Goal: Information Seeking & Learning: Find specific fact

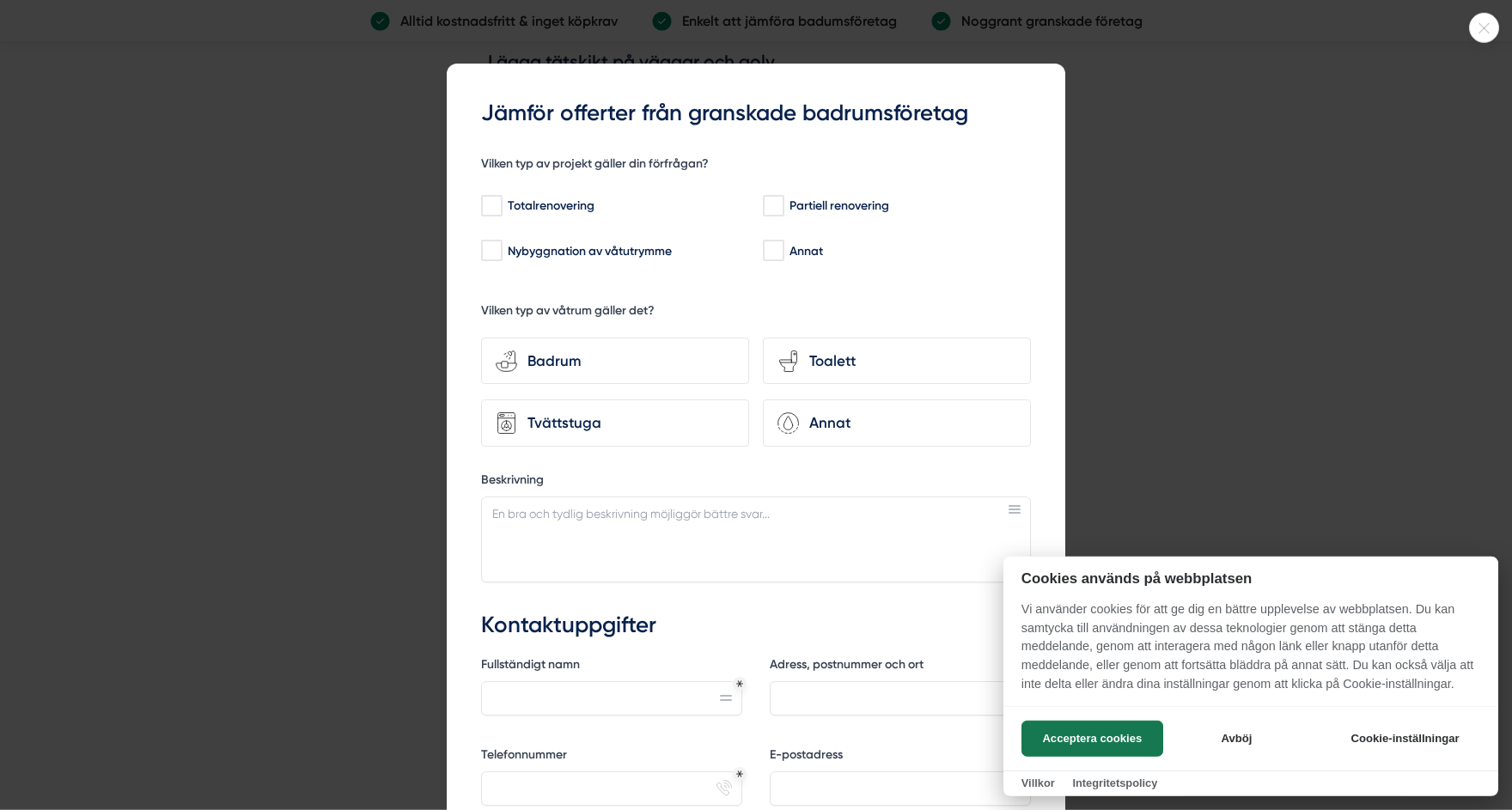
scroll to position [3849, 0]
click at [1485, 24] on icon at bounding box center [1483, 28] width 28 height 10
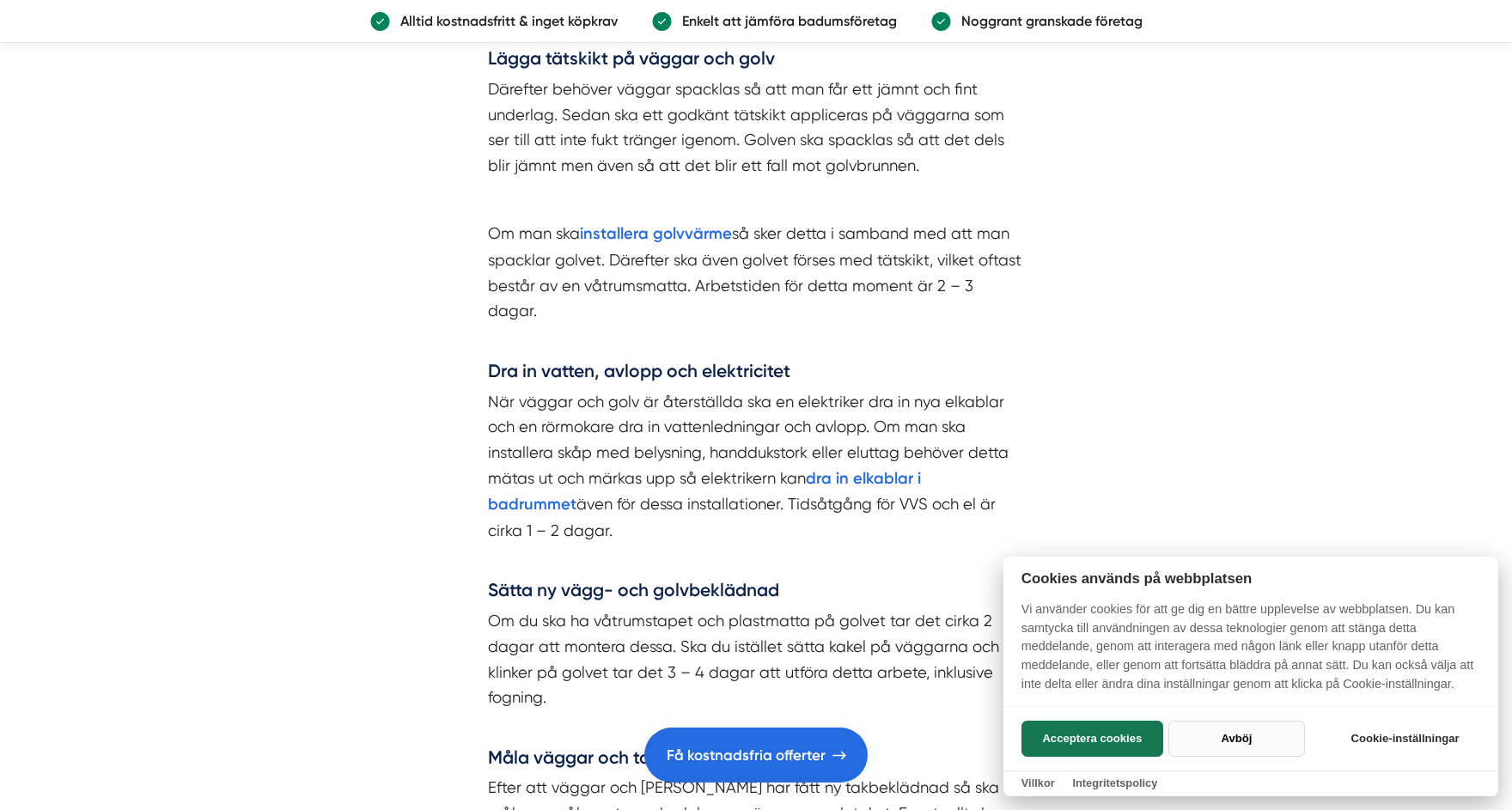
click at [1220, 730] on button "Avböj" at bounding box center [1236, 739] width 136 height 36
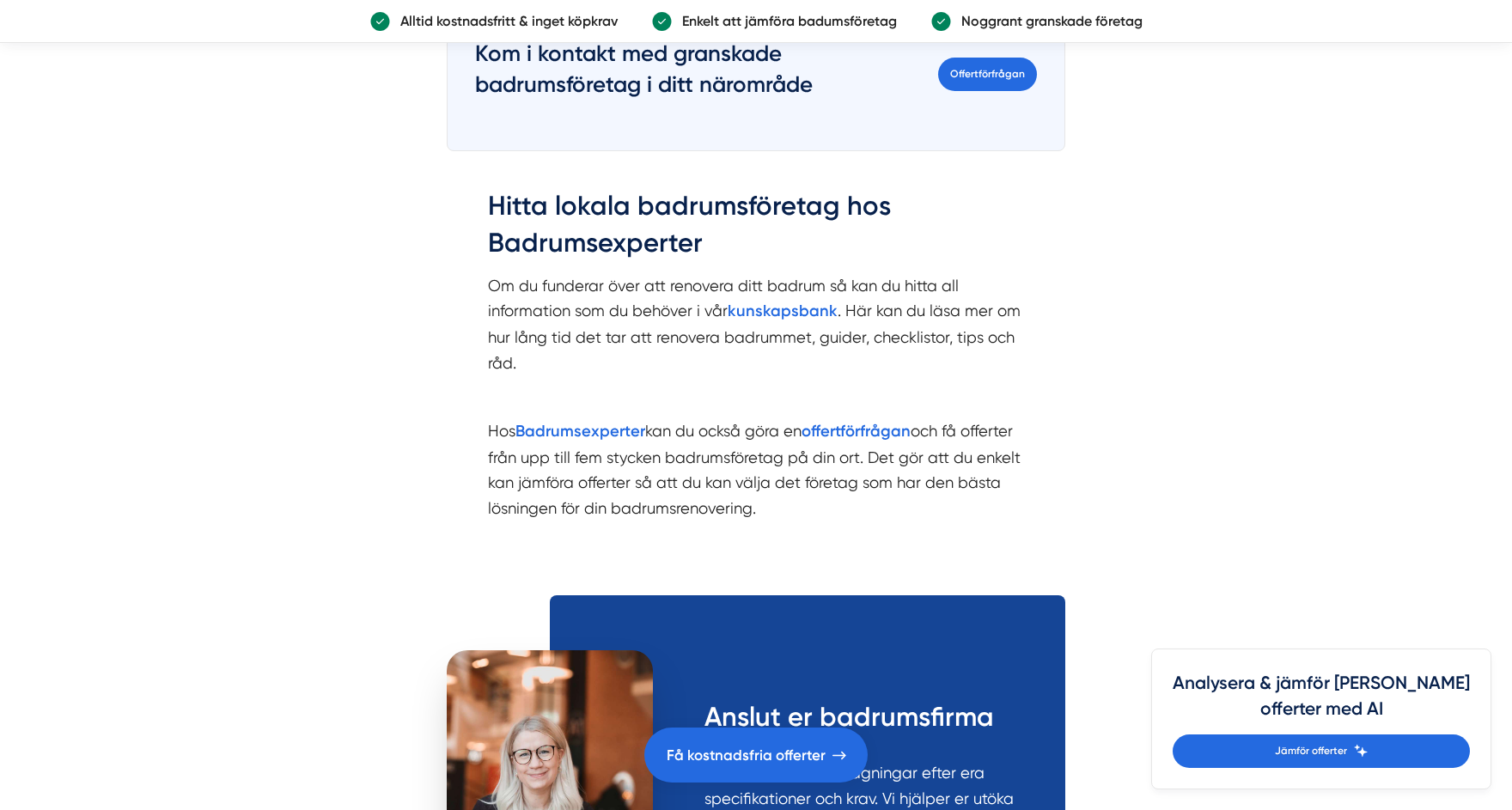
scroll to position [5431, 0]
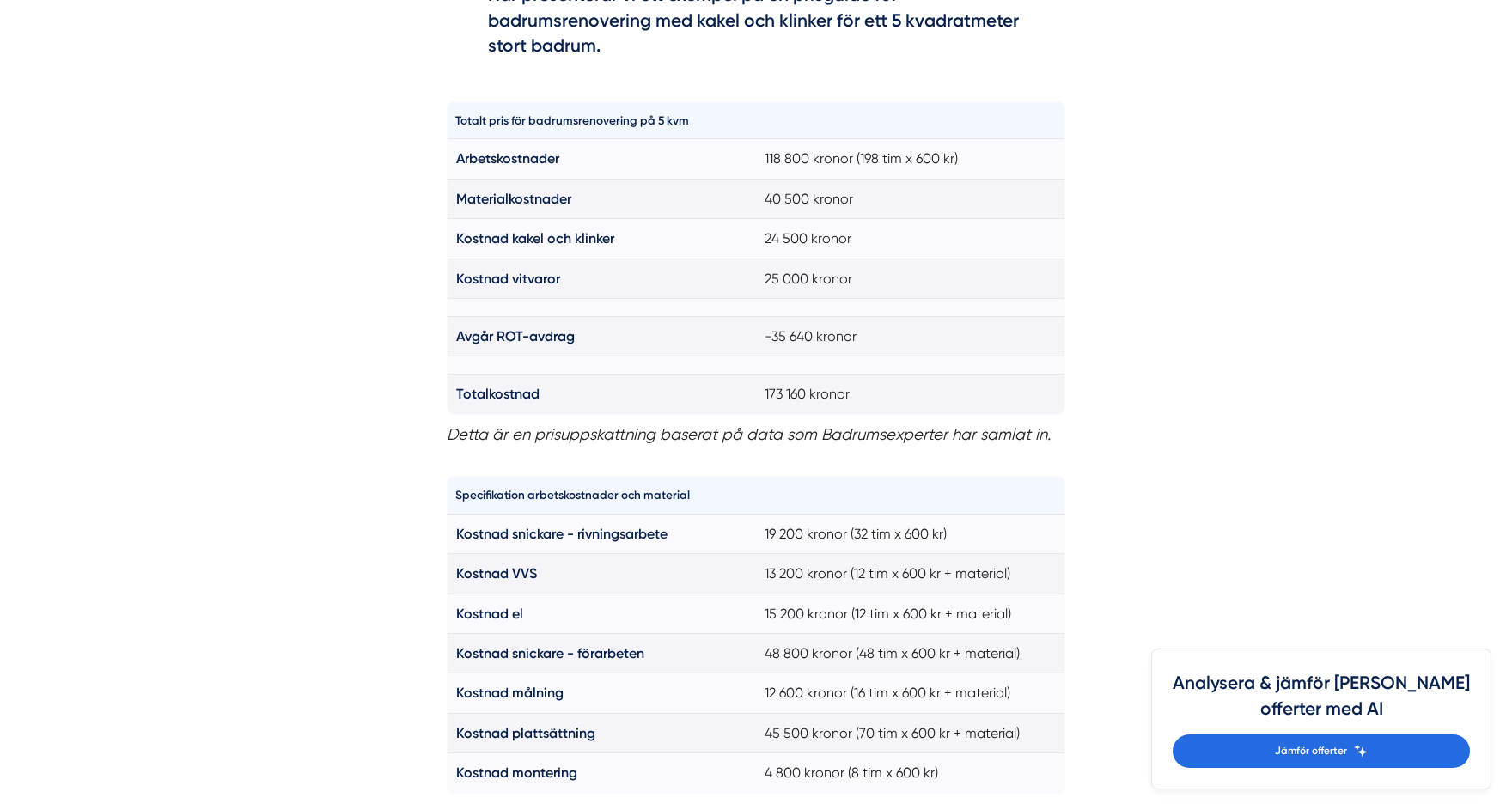
scroll to position [1273, 0]
drag, startPoint x: 908, startPoint y: 380, endPoint x: 711, endPoint y: 410, distance: 199.3
click at [711, 410] on tr "Totalkostnad 173 160 kronor" at bounding box center [756, 393] width 617 height 40
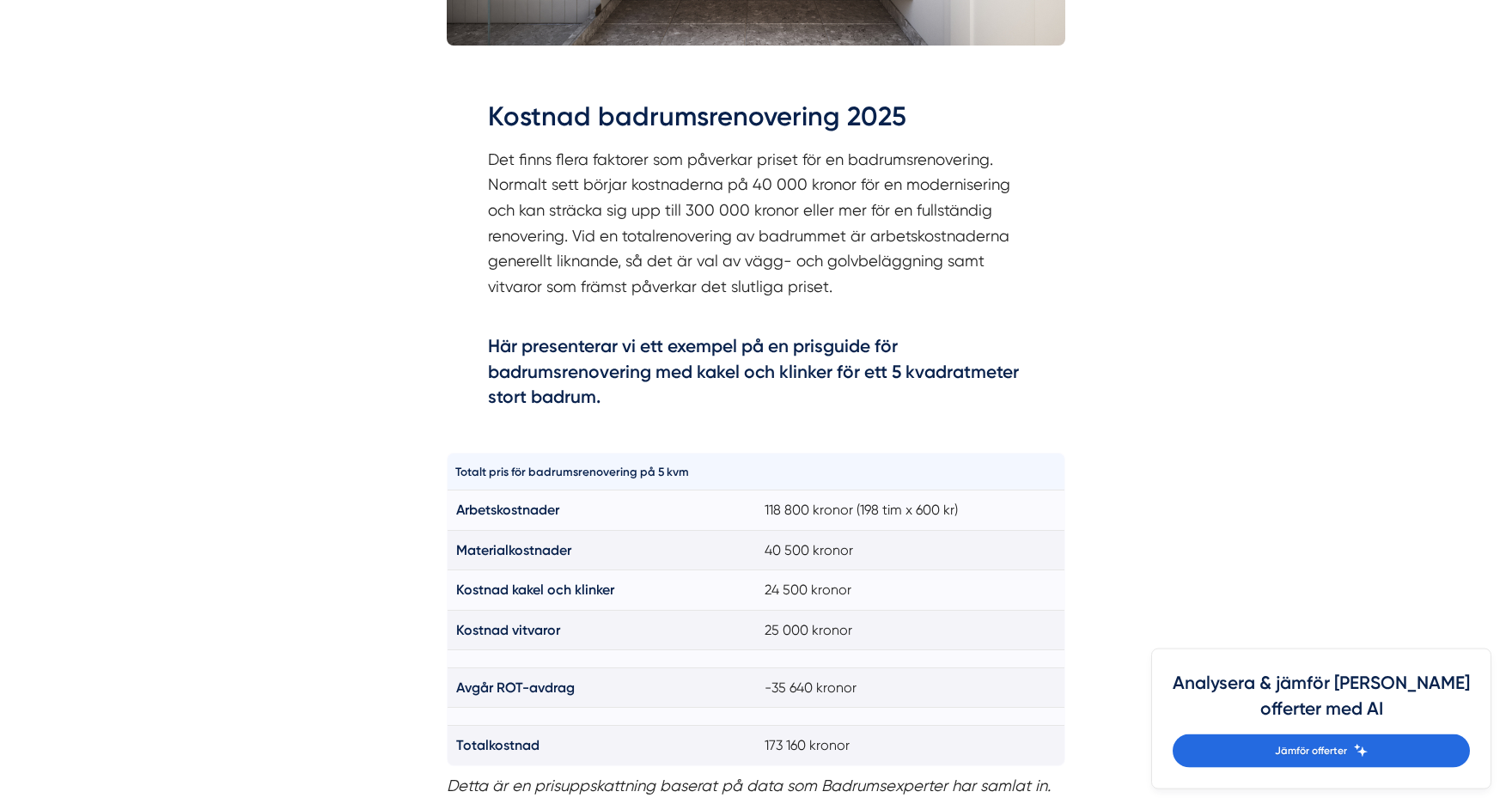
scroll to position [945, 0]
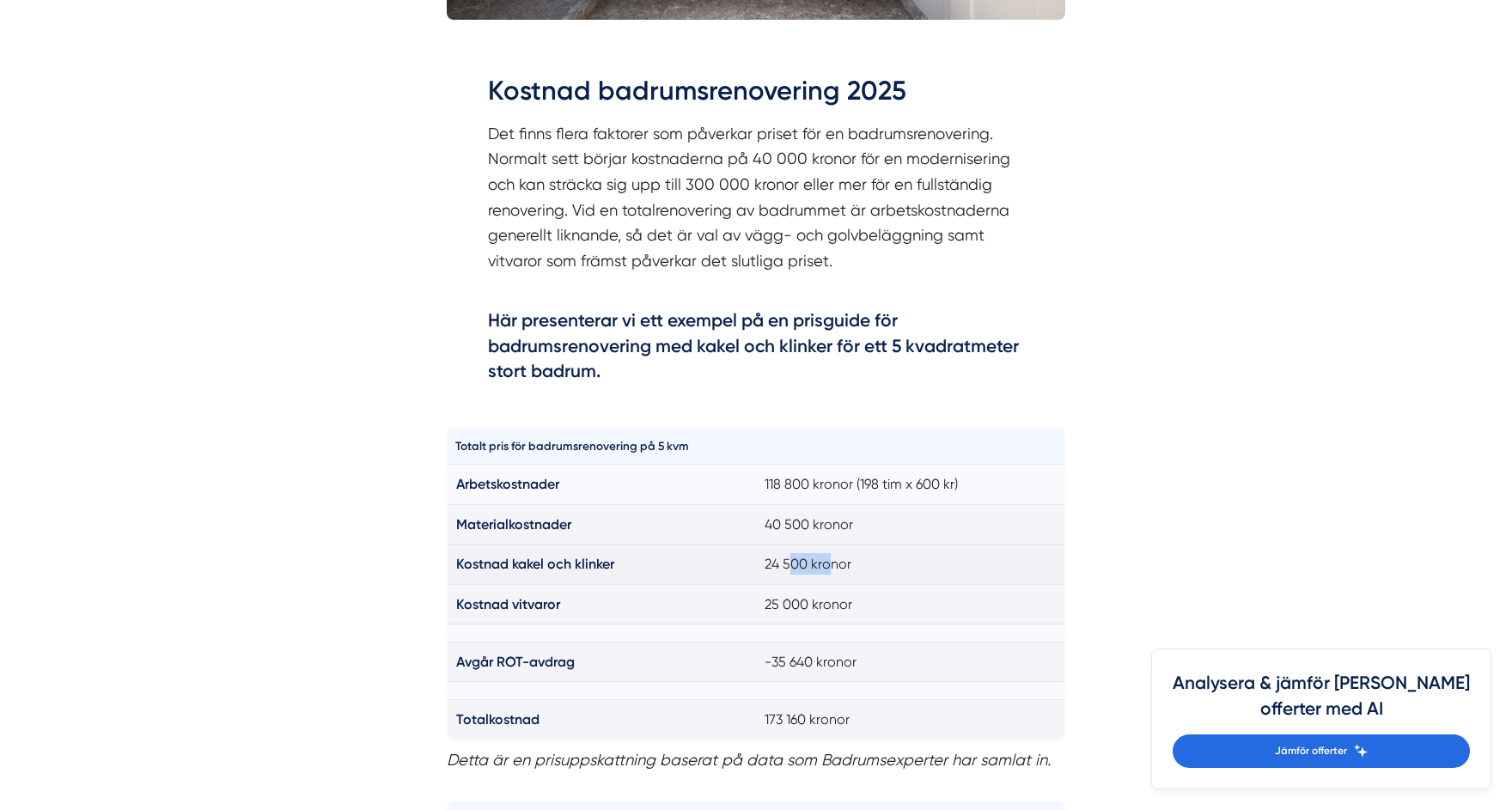
drag, startPoint x: 807, startPoint y: 557, endPoint x: 826, endPoint y: 561, distance: 19.4
click at [826, 561] on td "24 500 kronor" at bounding box center [910, 565] width 309 height 40
drag, startPoint x: 757, startPoint y: 601, endPoint x: 864, endPoint y: 618, distance: 108.3
click at [864, 618] on td "25 000 kronor" at bounding box center [910, 605] width 309 height 40
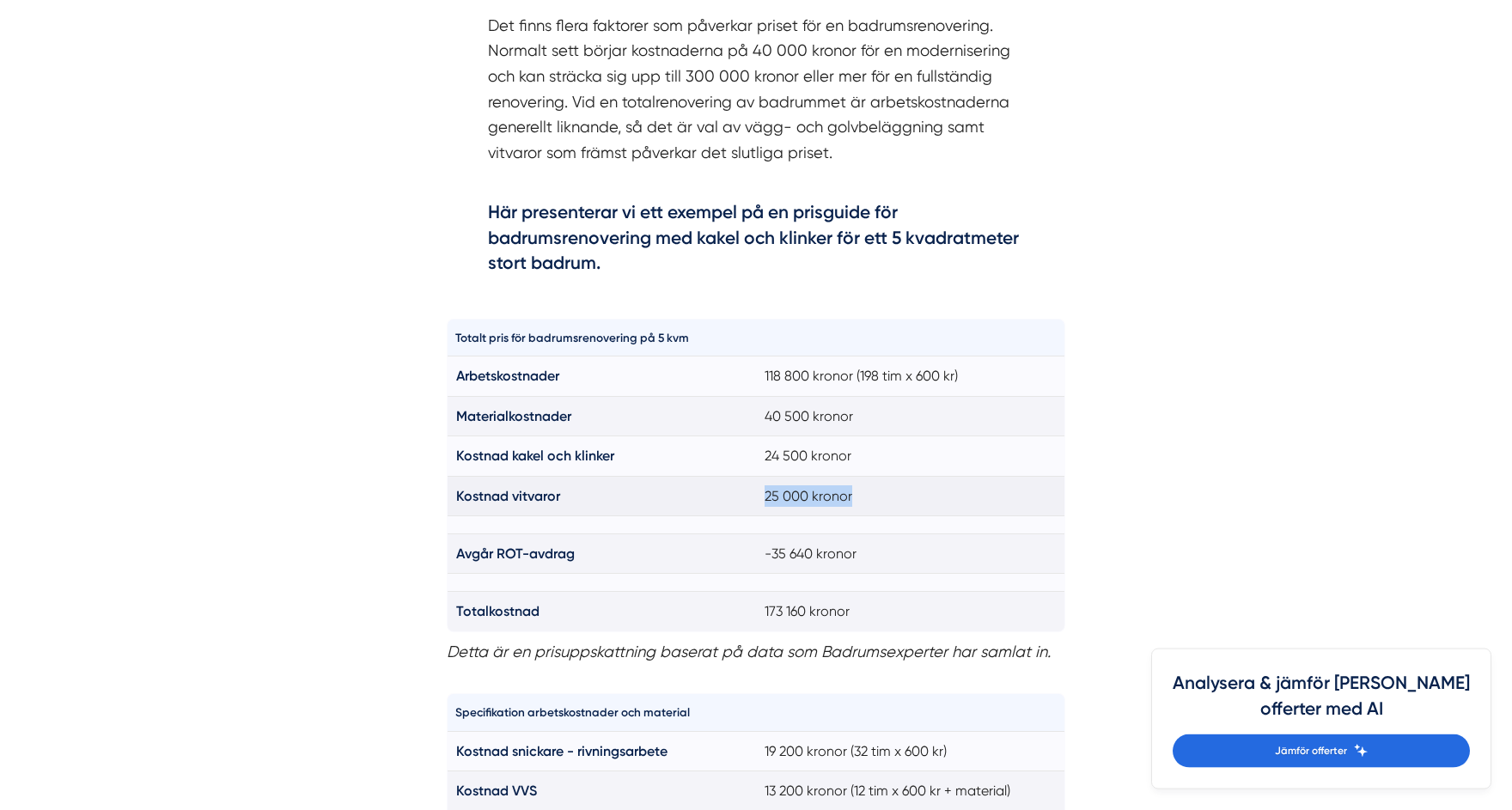
scroll to position [1059, 0]
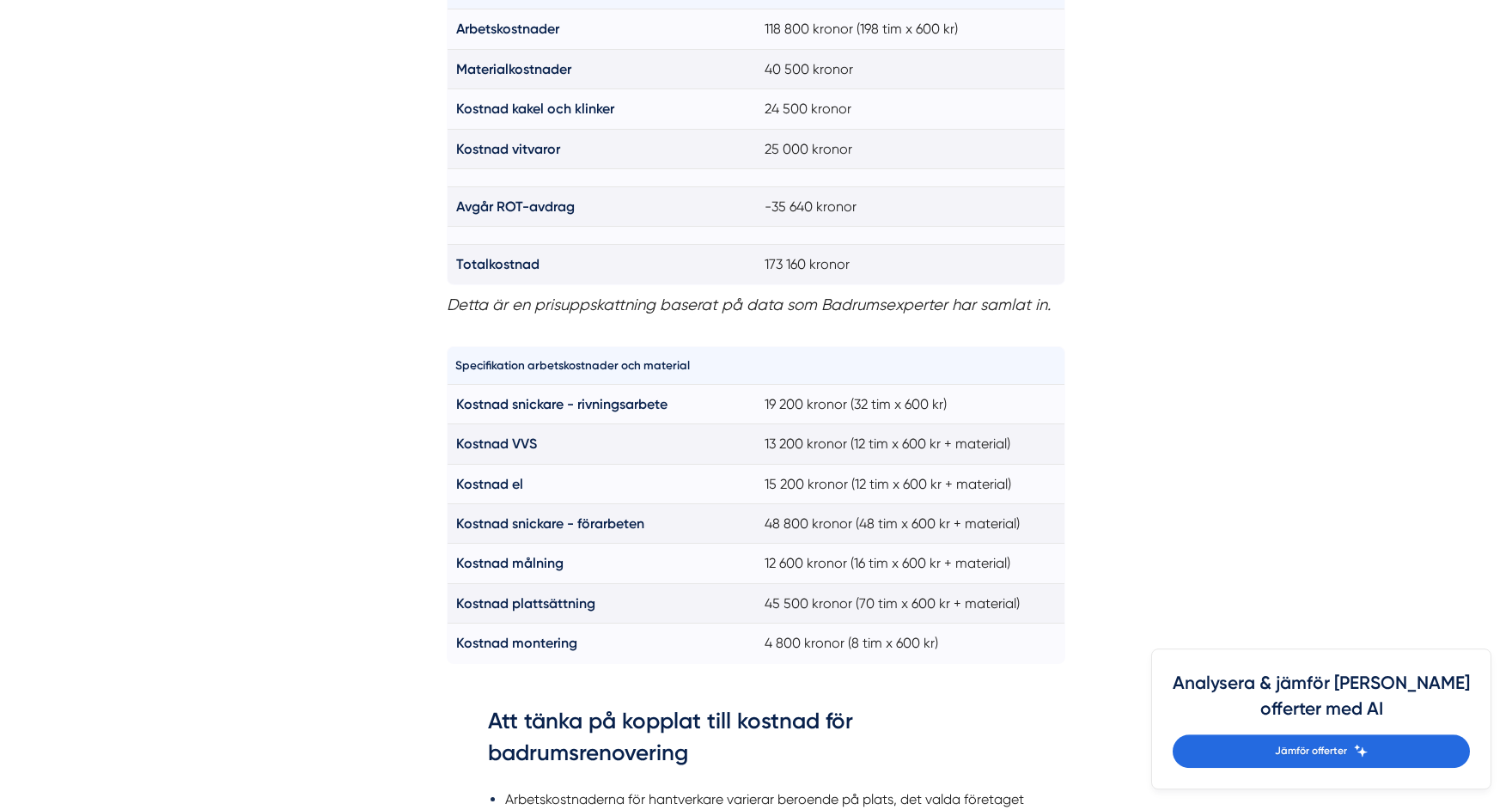
scroll to position [1399, 0]
